Goal: Task Accomplishment & Management: Use online tool/utility

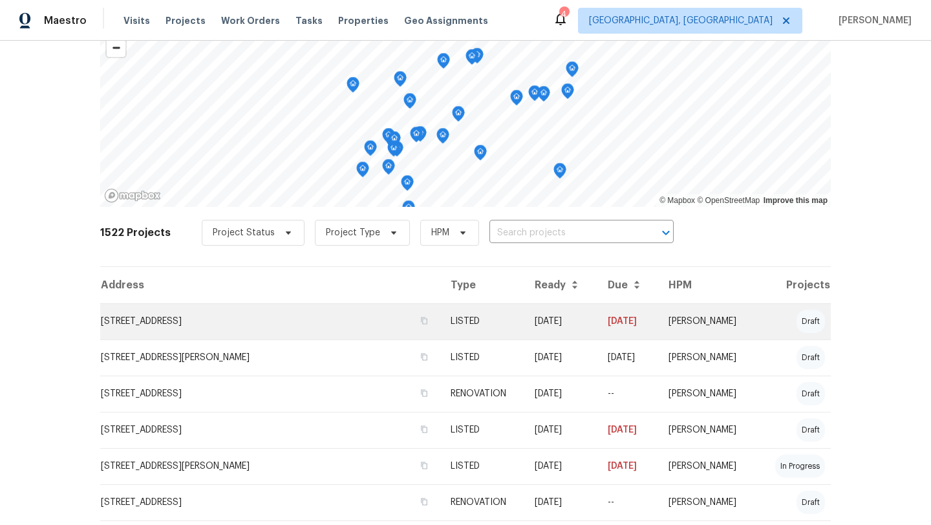
scroll to position [38, 0]
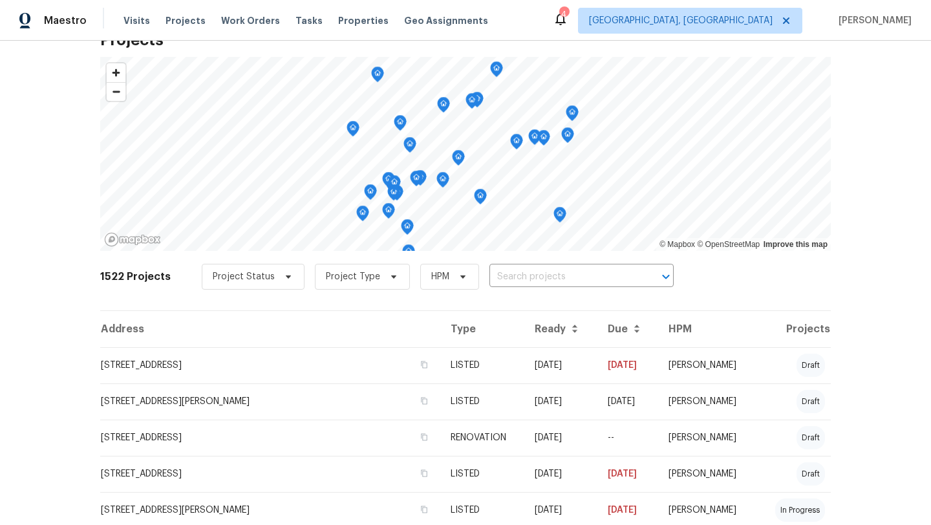
click at [147, 21] on div "Visits Projects Work Orders Tasks Properties Geo Assignments" at bounding box center [313, 21] width 380 height 26
click at [135, 21] on span "Visits" at bounding box center [136, 20] width 27 height 13
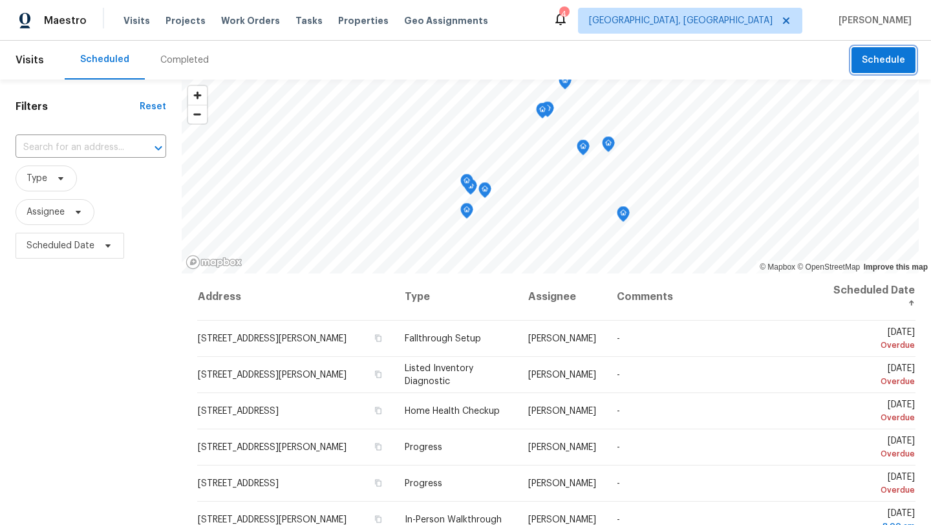
click at [875, 60] on span "Schedule" at bounding box center [883, 60] width 43 height 16
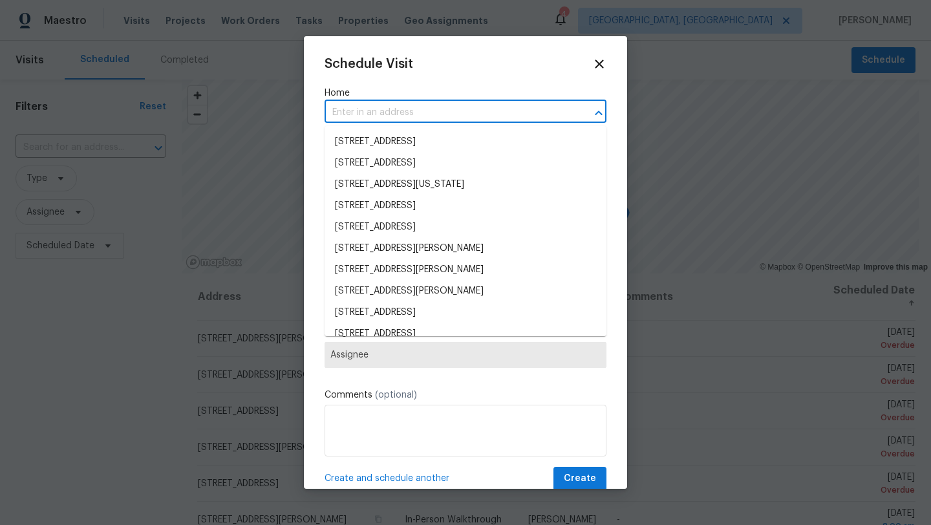
click at [394, 110] on input "text" at bounding box center [448, 113] width 246 height 20
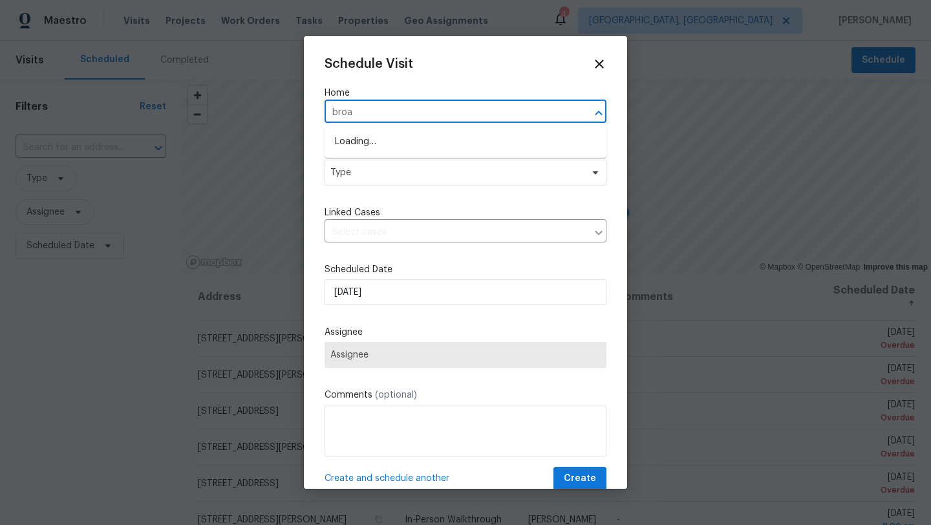
type input "broad"
click at [371, 162] on li "[STREET_ADDRESS]" at bounding box center [466, 163] width 282 height 21
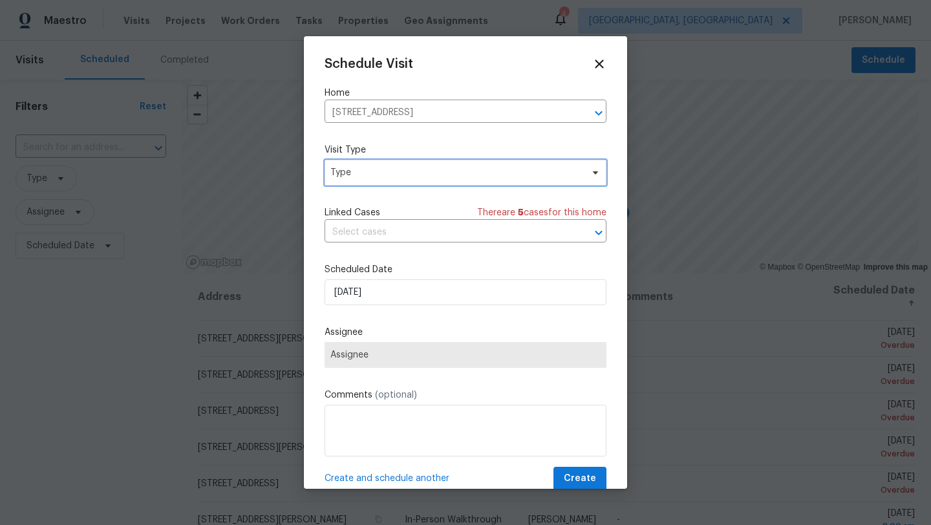
click at [366, 172] on span "Type" at bounding box center [455, 172] width 251 height 13
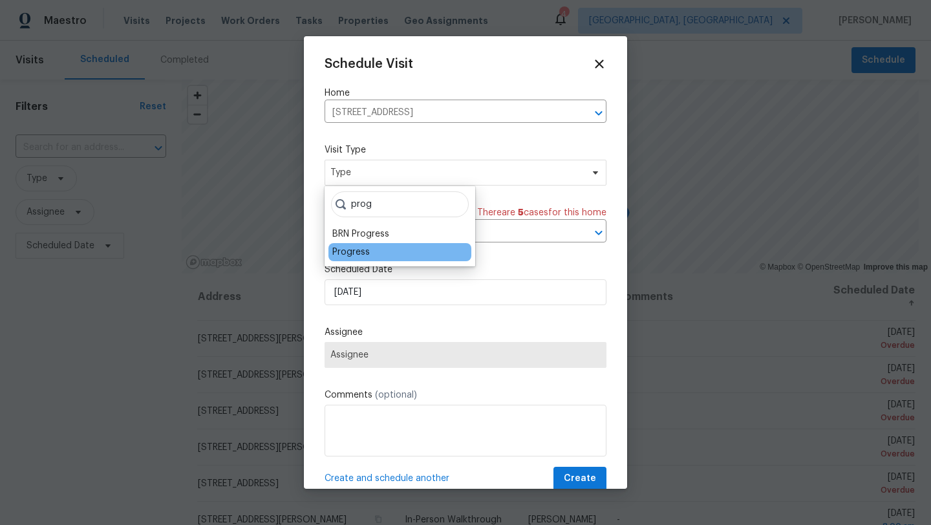
type input "prog"
click at [343, 254] on div "Progress" at bounding box center [350, 252] width 37 height 13
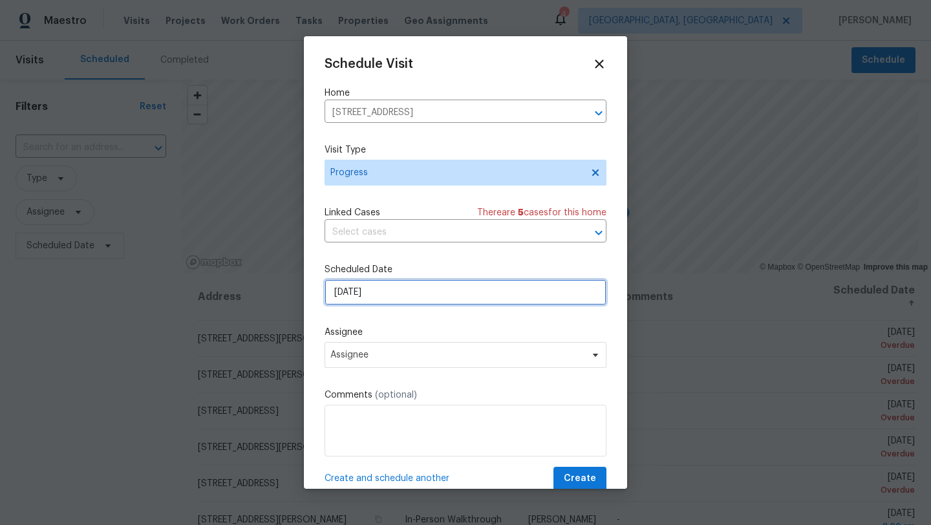
click at [349, 294] on input "[DATE]" at bounding box center [466, 292] width 282 height 26
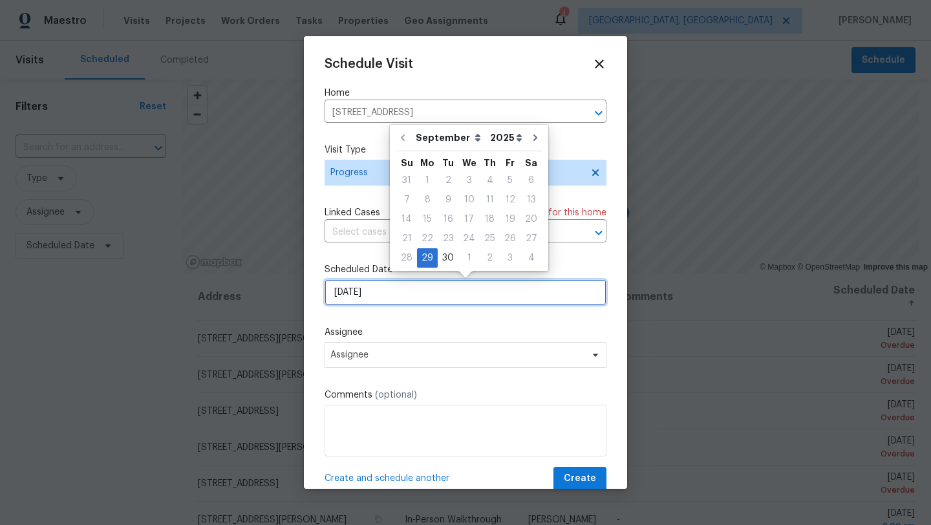
click at [349, 293] on input "[DATE]" at bounding box center [466, 292] width 282 height 26
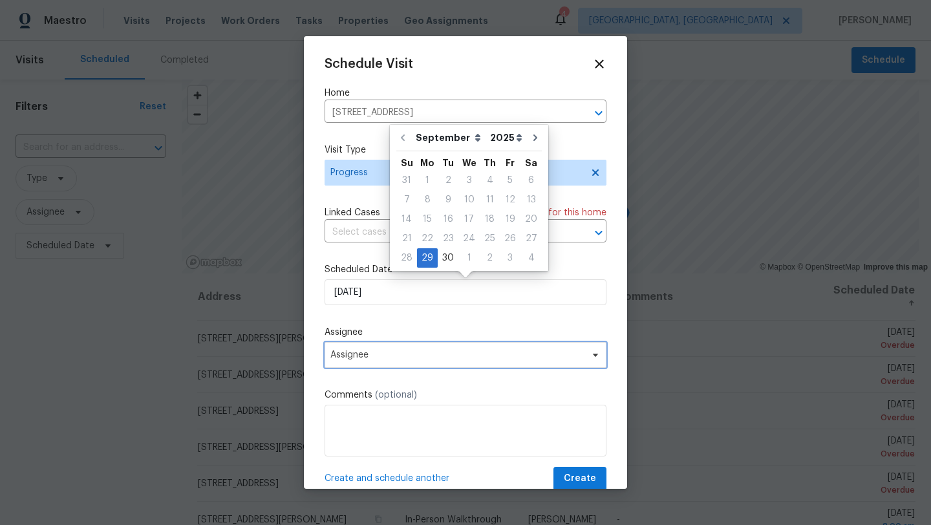
click at [347, 352] on span "Assignee" at bounding box center [456, 355] width 253 height 10
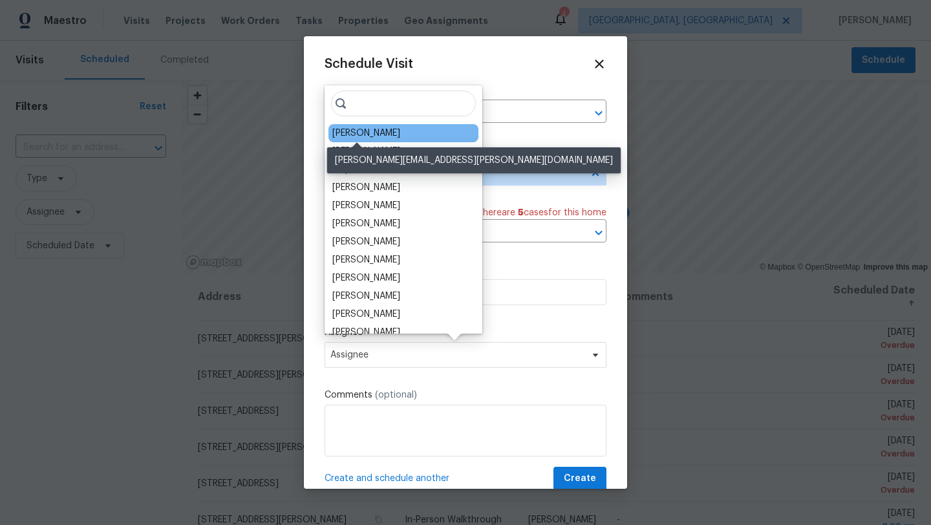
click at [344, 138] on div "[PERSON_NAME]" at bounding box center [366, 133] width 68 height 13
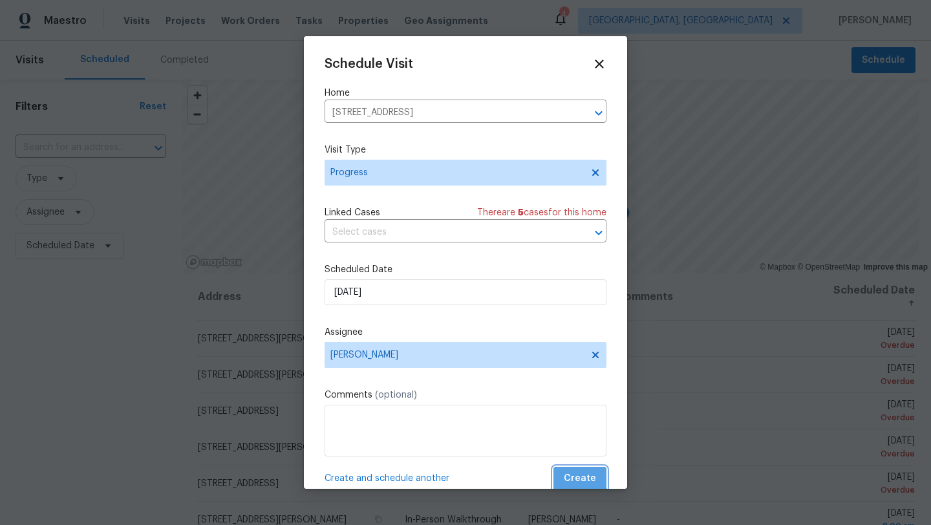
click at [577, 471] on span "Create" at bounding box center [580, 479] width 32 height 16
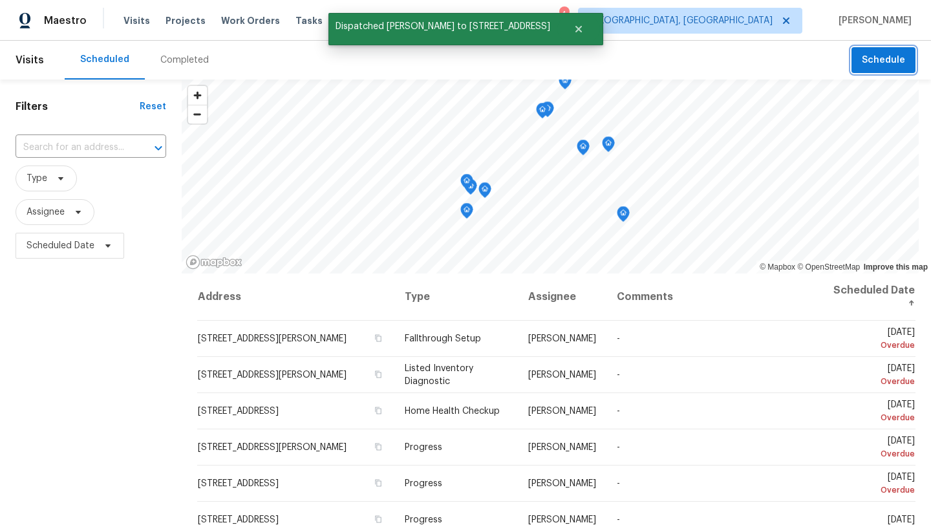
click at [910, 64] on button "Schedule" at bounding box center [883, 60] width 64 height 27
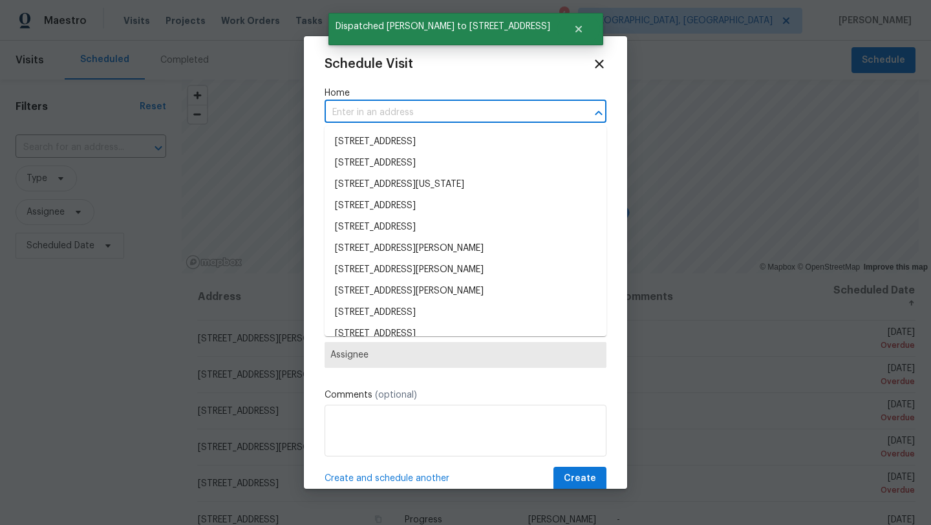
click at [396, 117] on input "text" at bounding box center [448, 113] width 246 height 20
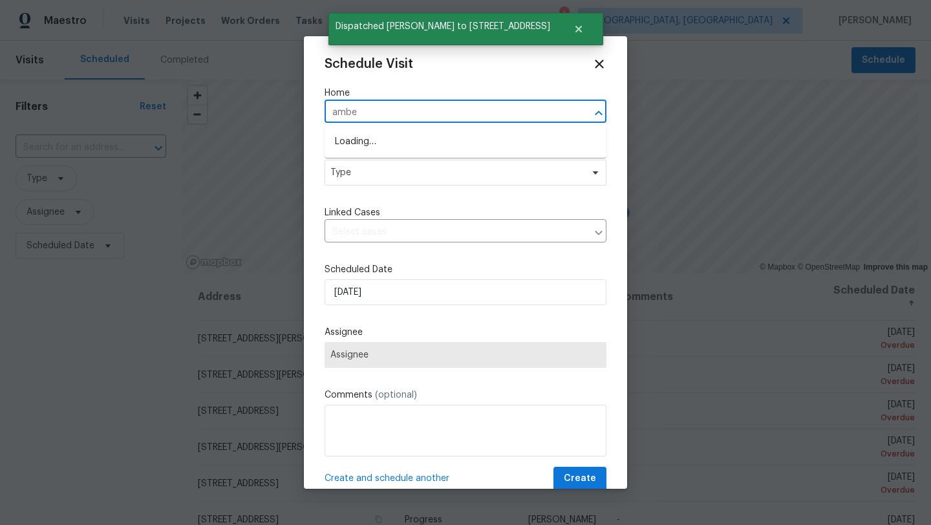
type input "amber"
click at [346, 144] on li "[STREET_ADDRESS]" at bounding box center [466, 141] width 282 height 21
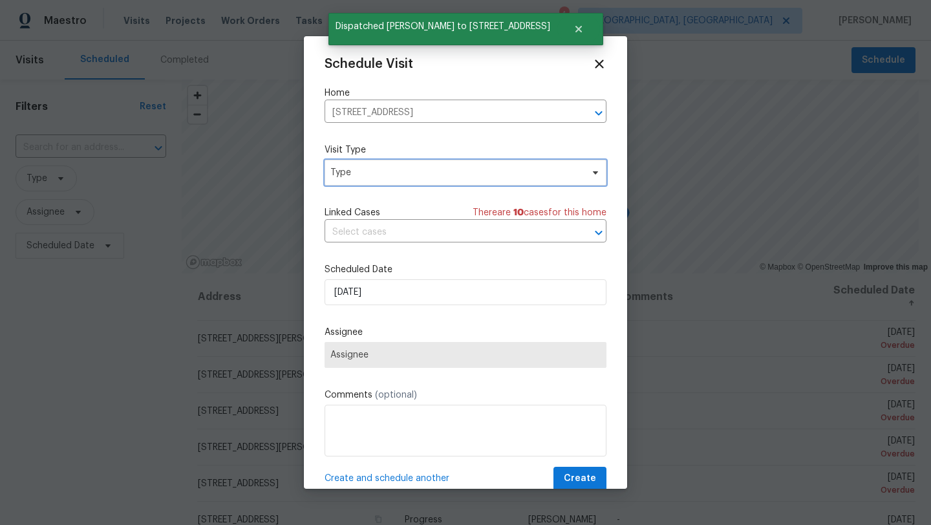
click at [338, 175] on span "Type" at bounding box center [455, 172] width 251 height 13
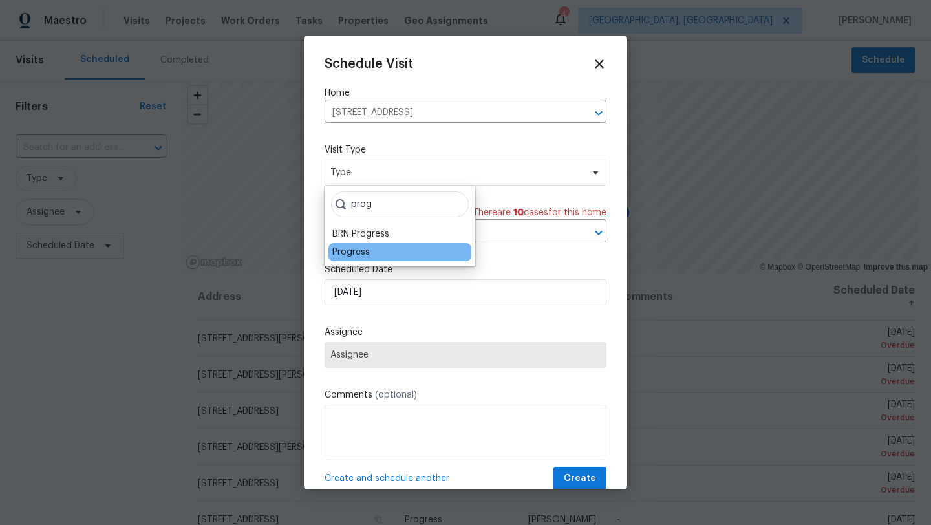
type input "prog"
click at [344, 248] on div "Progress" at bounding box center [350, 252] width 37 height 13
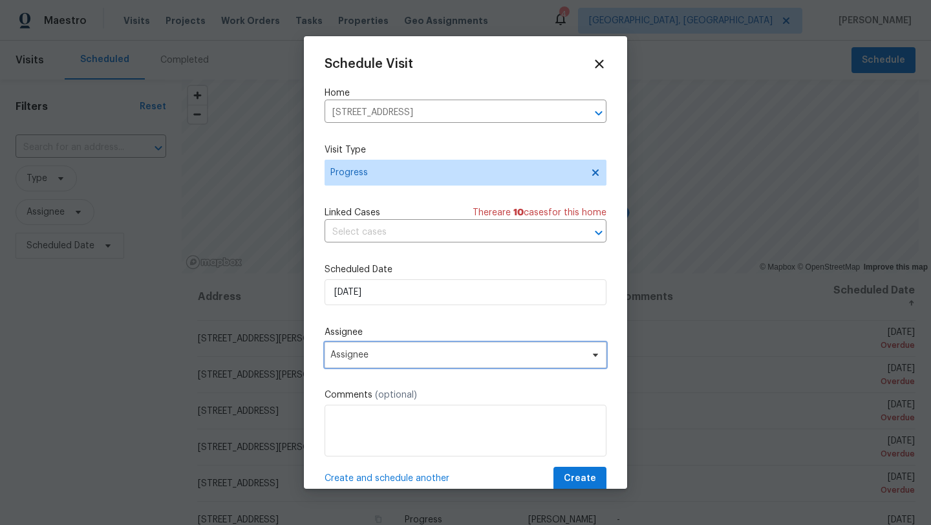
click at [343, 361] on span "Assignee" at bounding box center [466, 355] width 282 height 26
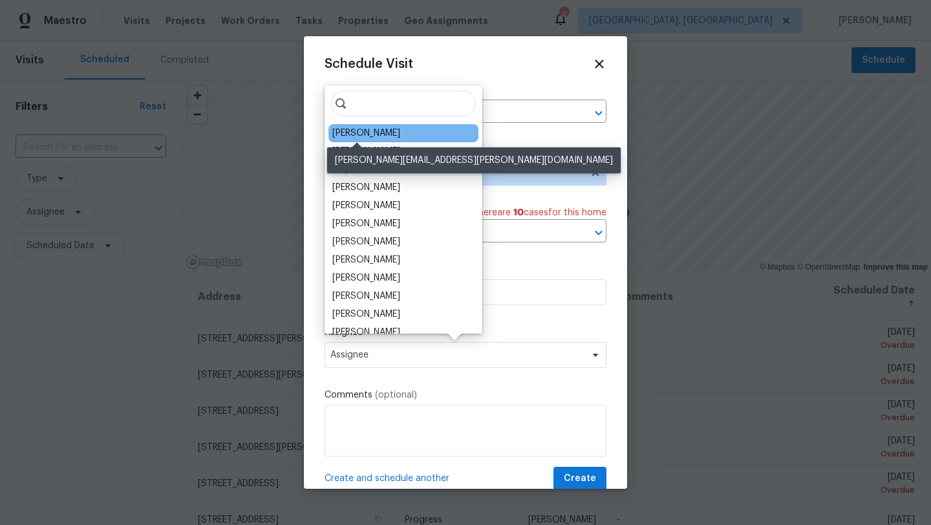
click at [356, 134] on div "[PERSON_NAME]" at bounding box center [366, 133] width 68 height 13
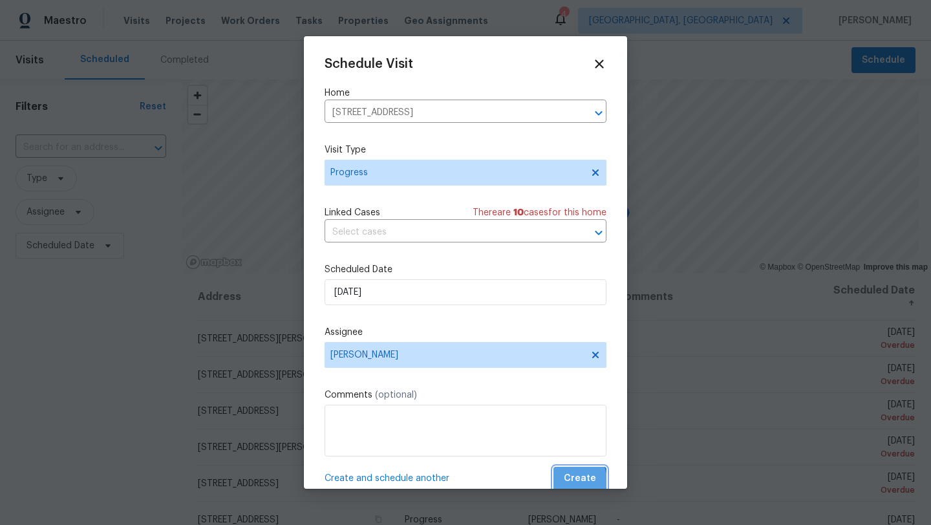
click at [575, 481] on span "Create" at bounding box center [580, 479] width 32 height 16
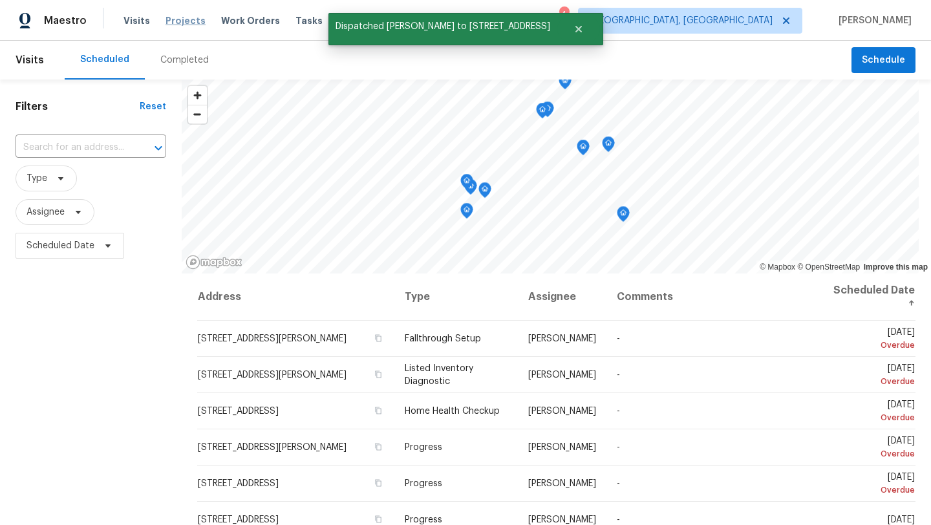
click at [191, 19] on span "Projects" at bounding box center [185, 20] width 40 height 13
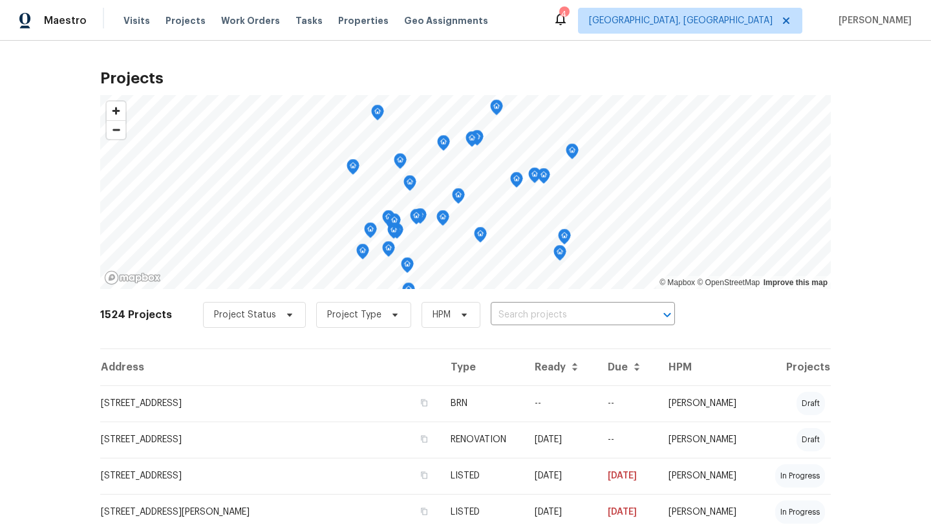
click at [568, 16] on div "4" at bounding box center [563, 14] width 9 height 13
click at [568, 20] on icon at bounding box center [561, 19] width 16 height 16
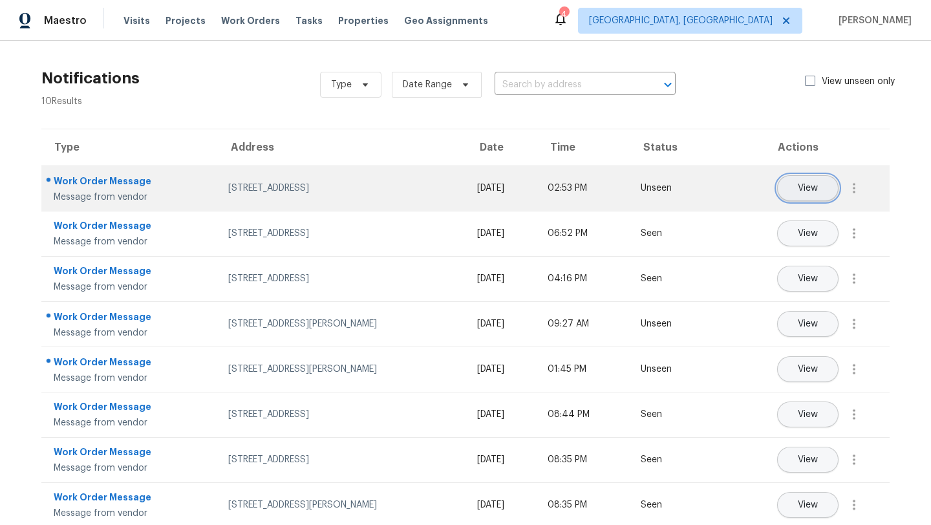
click at [798, 182] on button "View" at bounding box center [807, 188] width 61 height 26
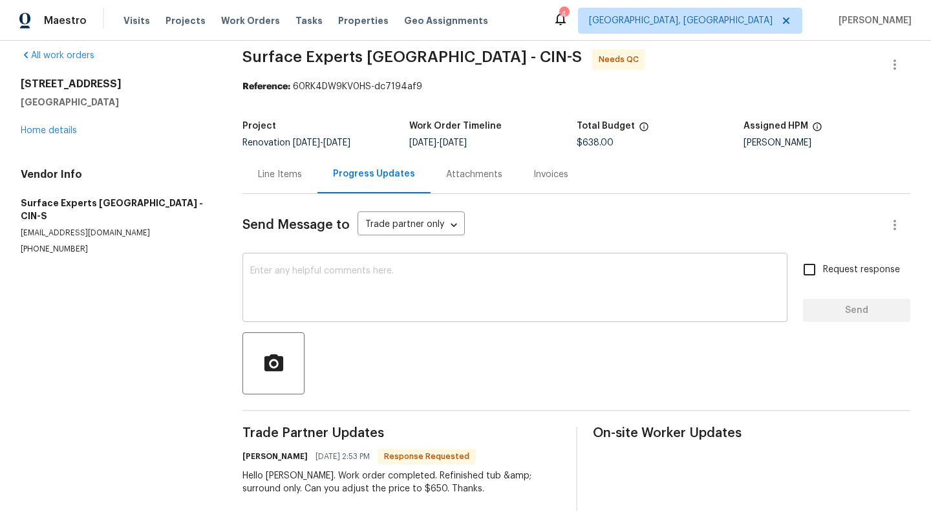
scroll to position [19, 0]
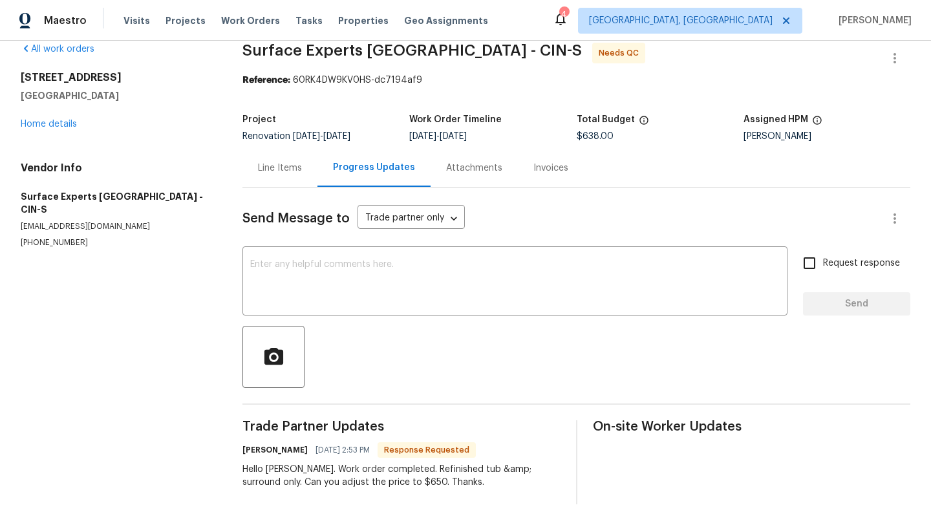
click at [295, 165] on div "Line Items" at bounding box center [280, 168] width 44 height 13
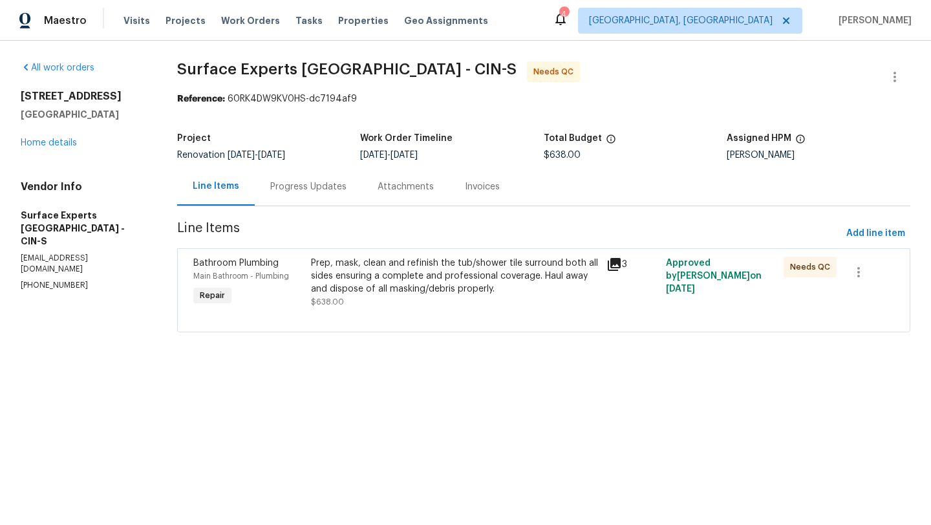
click at [351, 292] on div "Prep, mask, clean and refinish the tub/shower tile surround both all sides ensu…" at bounding box center [455, 276] width 288 height 39
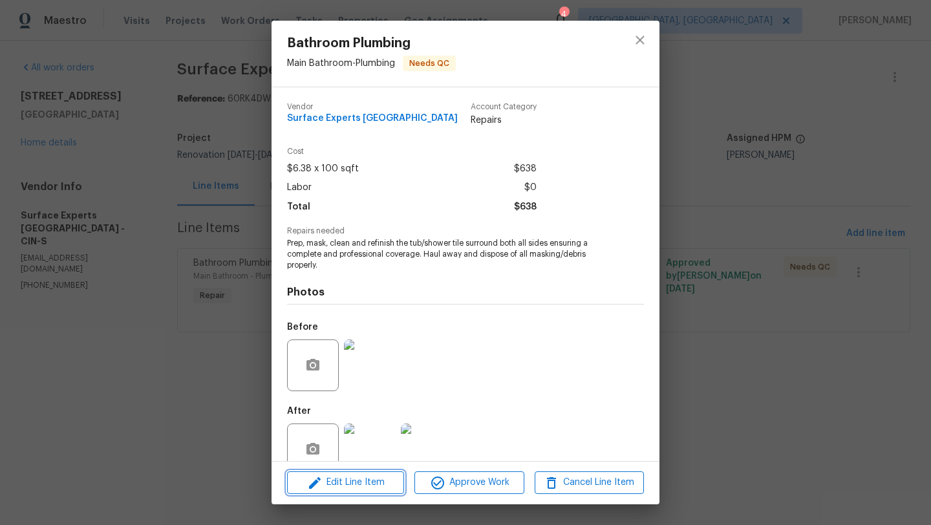
click at [375, 482] on span "Edit Line Item" at bounding box center [345, 483] width 109 height 16
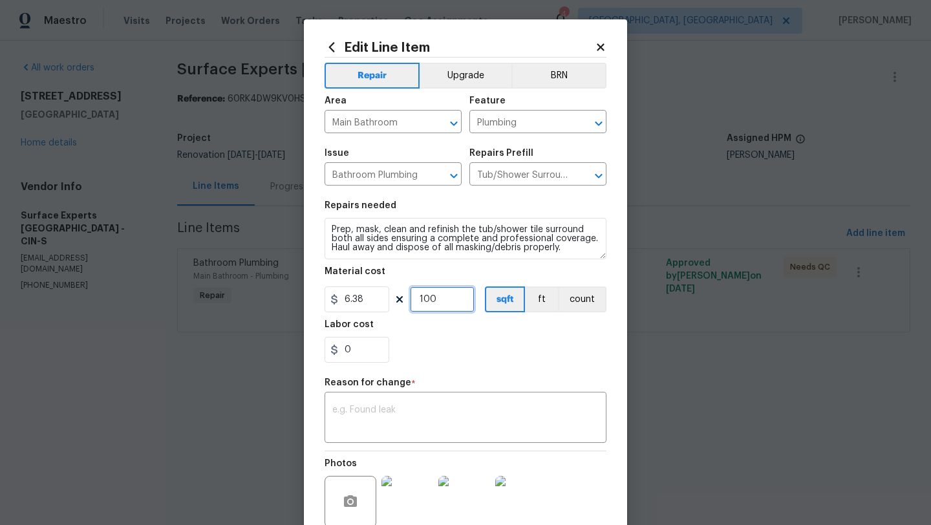
click at [451, 303] on input "100" at bounding box center [442, 299] width 65 height 26
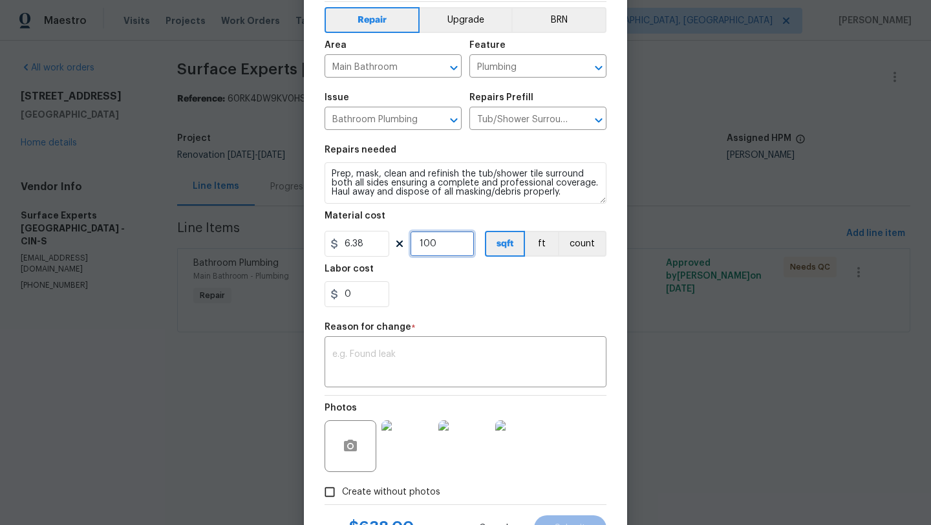
scroll to position [65, 0]
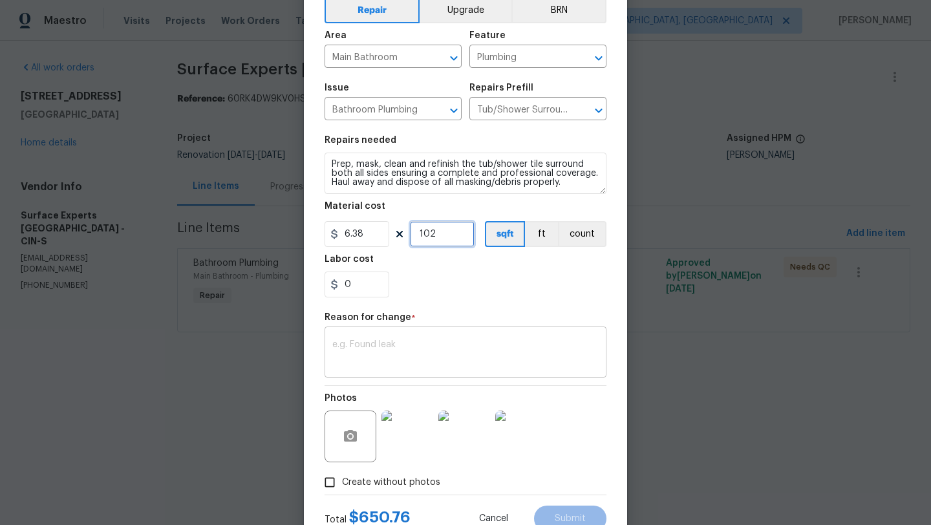
type input "102"
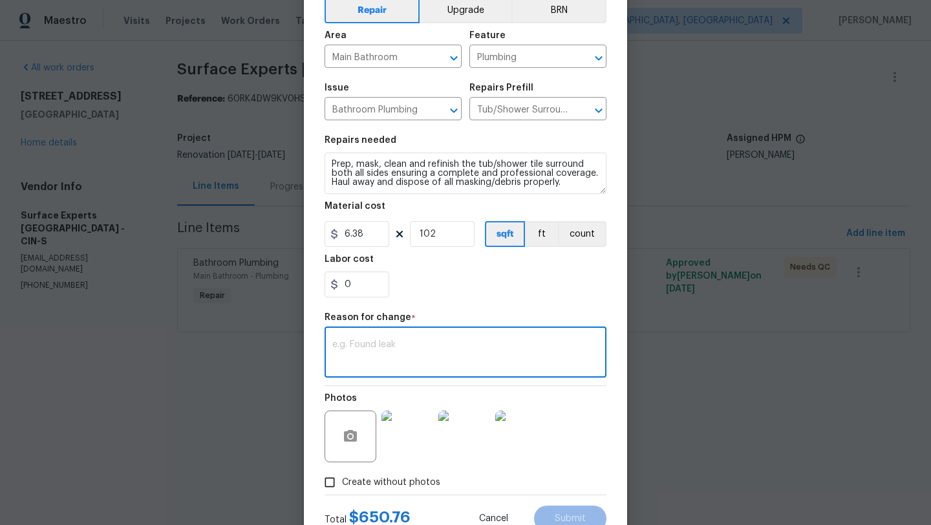
click at [453, 356] on textarea at bounding box center [465, 353] width 266 height 27
type textarea "cost"
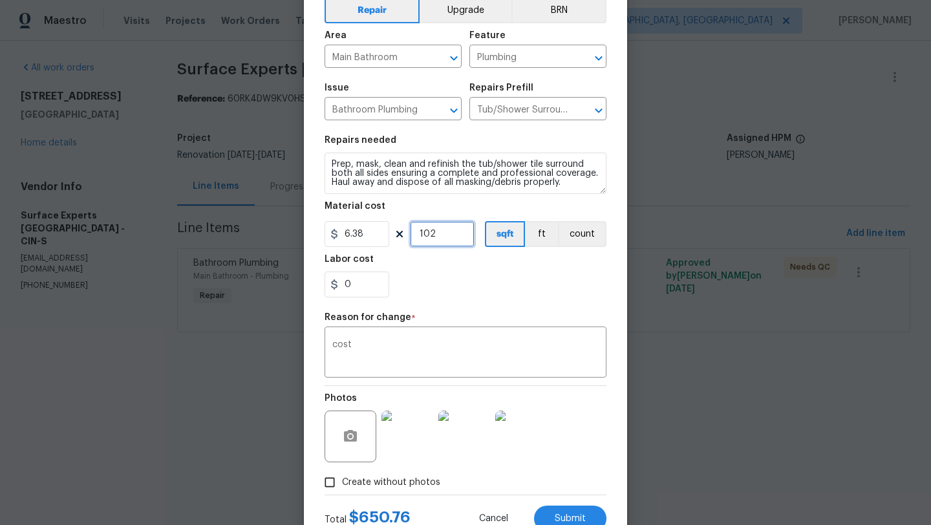
click at [448, 237] on input "102" at bounding box center [442, 234] width 65 height 26
click at [434, 301] on section "Repairs needed Prep, mask, clean and refinish the tub/shower tile surround both…" at bounding box center [466, 216] width 282 height 177
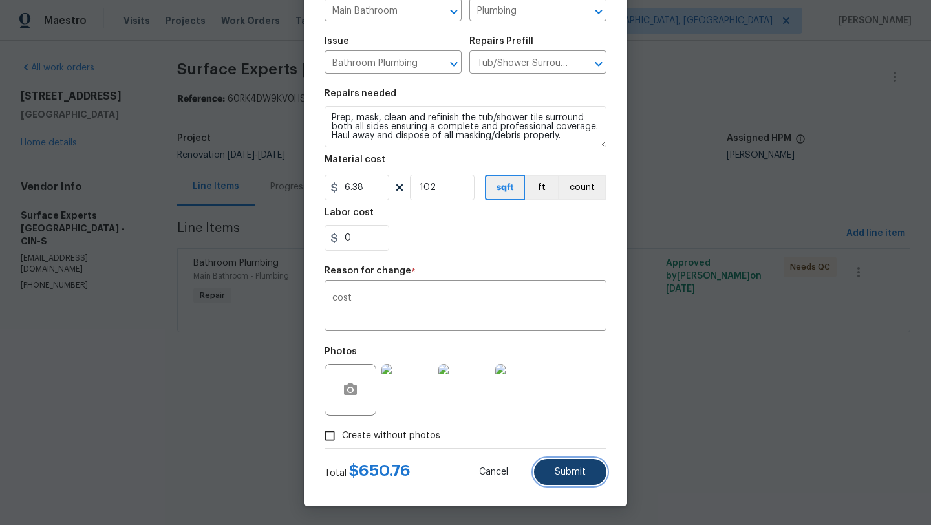
click at [579, 480] on button "Submit" at bounding box center [570, 472] width 72 height 26
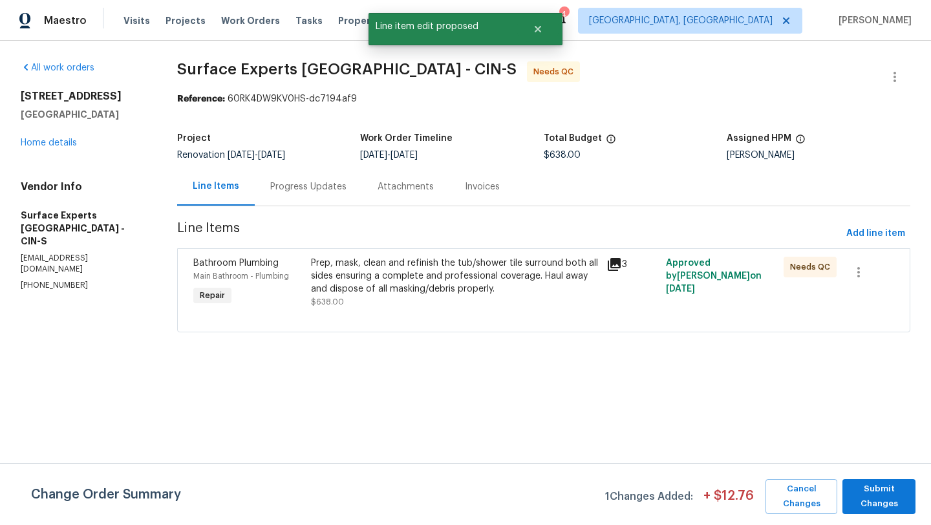
scroll to position [0, 0]
click at [286, 191] on div "Progress Updates" at bounding box center [308, 186] width 76 height 13
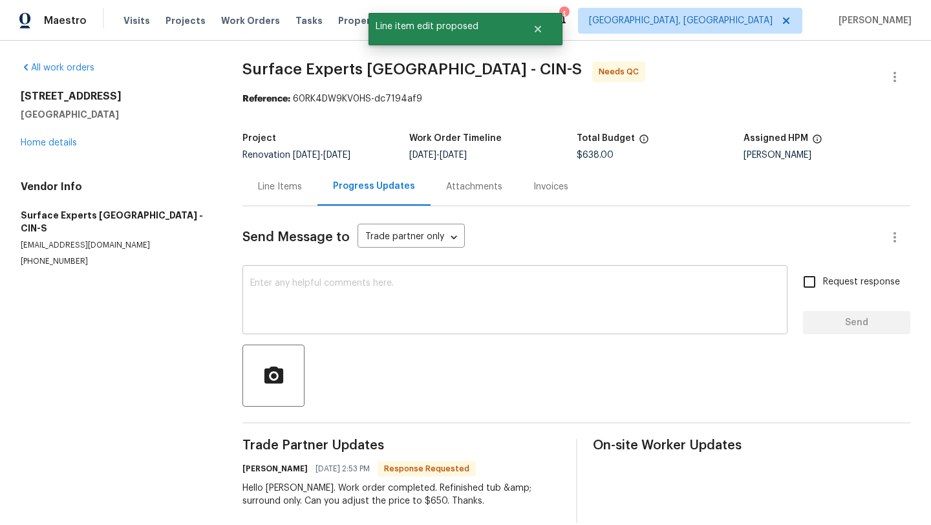
click at [273, 317] on textarea at bounding box center [514, 301] width 529 height 45
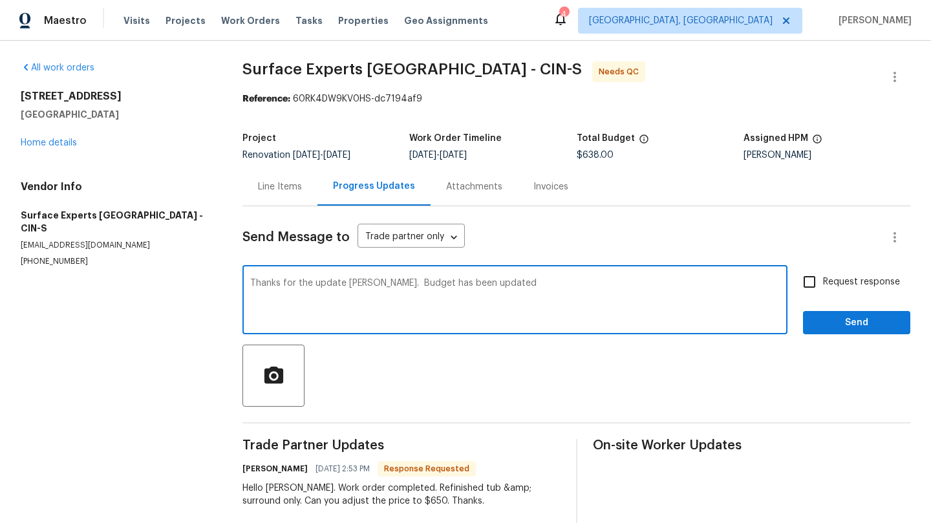
type textarea "Thanks for the update [PERSON_NAME]. Budget has been updated"
click at [846, 323] on span "Send" at bounding box center [856, 323] width 87 height 16
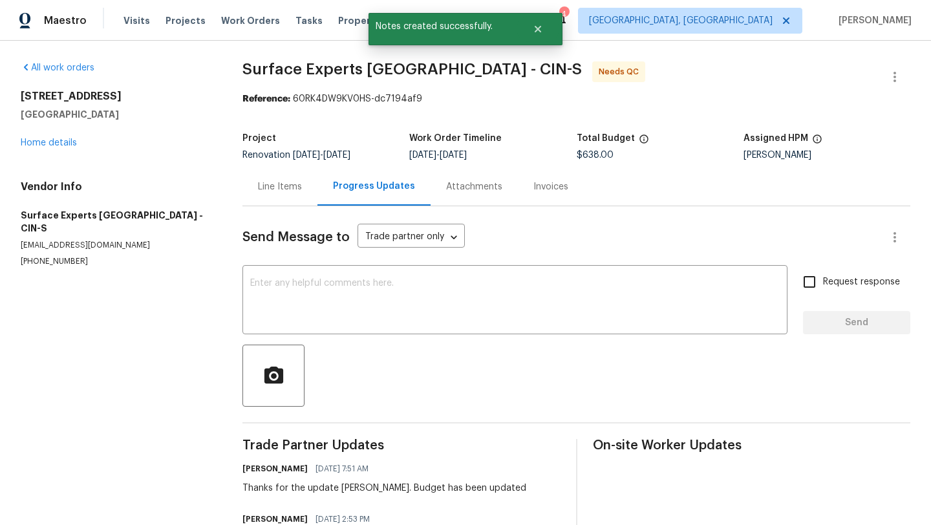
click at [302, 188] on div "Line Items" at bounding box center [280, 186] width 44 height 13
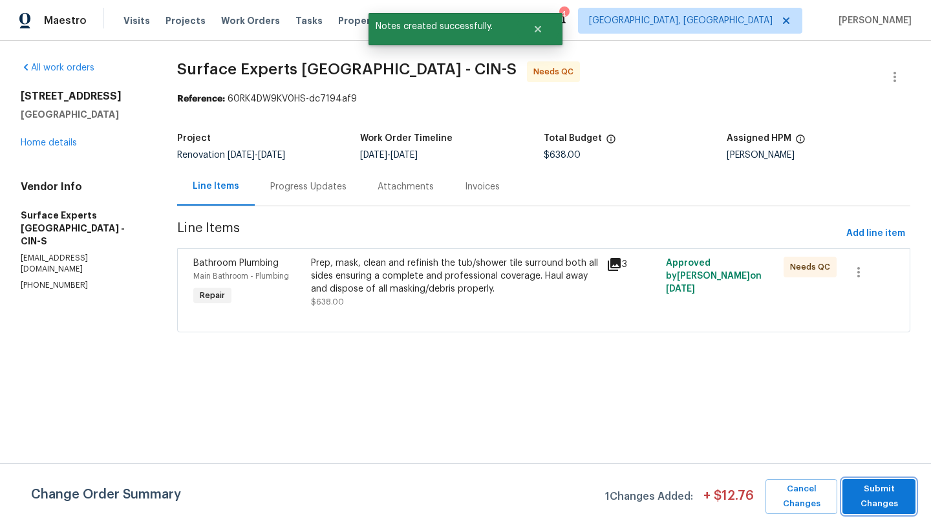
click at [860, 486] on span "Submit Changes" at bounding box center [879, 497] width 60 height 30
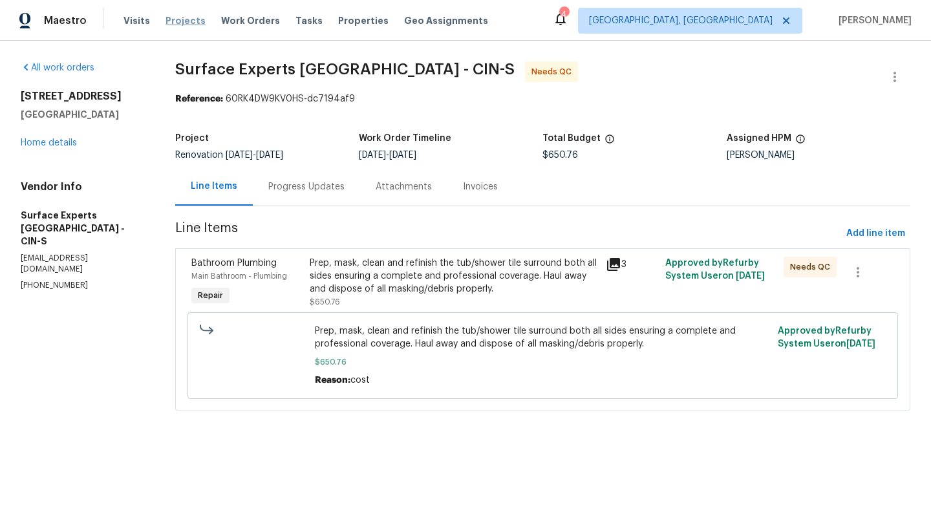
click at [180, 17] on span "Projects" at bounding box center [185, 20] width 40 height 13
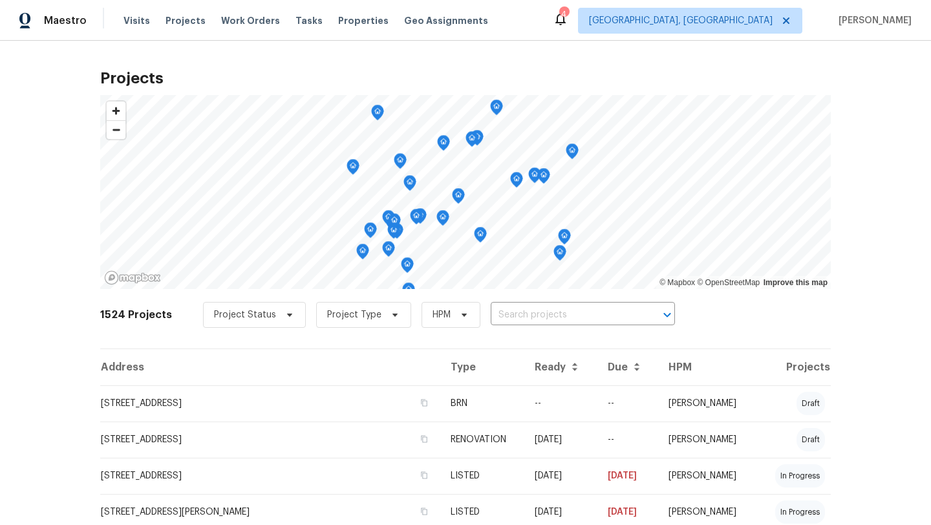
click at [350, 12] on div "Visits Projects Work Orders Tasks Properties Geo Assignments" at bounding box center [313, 21] width 380 height 26
click at [349, 19] on span "Properties" at bounding box center [363, 20] width 50 height 13
